Goal: Check status: Check status

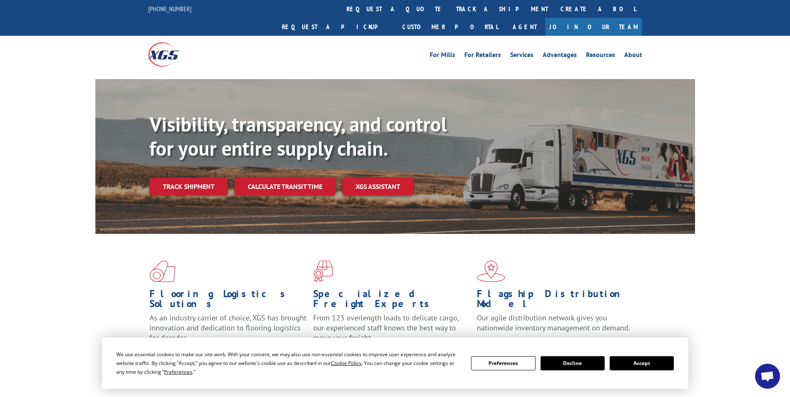
click at [643, 363] on button "Accept" at bounding box center [642, 364] width 64 height 14
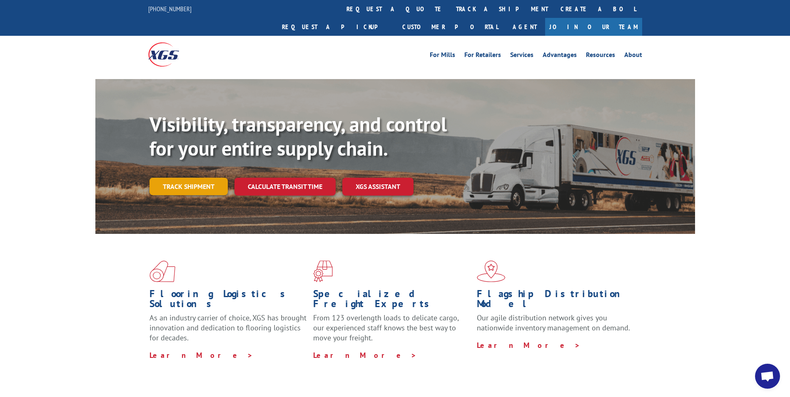
click at [179, 178] on link "Track shipment" at bounding box center [189, 186] width 78 height 17
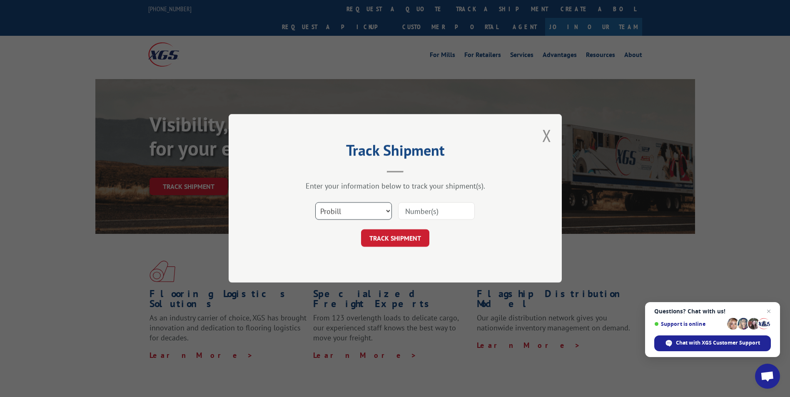
click at [326, 213] on select "Select category... Probill BOL PO" at bounding box center [353, 211] width 77 height 17
select select "bol"
click at [315, 203] on select "Select category... Probill BOL PO" at bounding box center [353, 211] width 77 height 17
click at [404, 208] on input at bounding box center [436, 211] width 77 height 17
paste input "5144311"
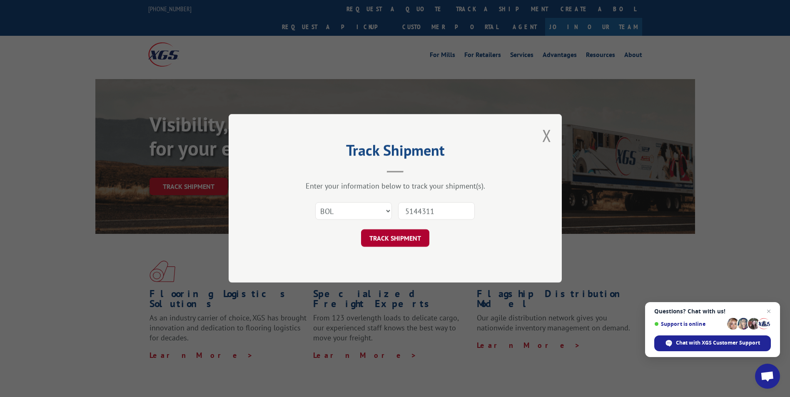
type input "5144311"
click at [399, 237] on button "TRACK SHIPMENT" at bounding box center [395, 238] width 68 height 17
